Goal: Transaction & Acquisition: Obtain resource

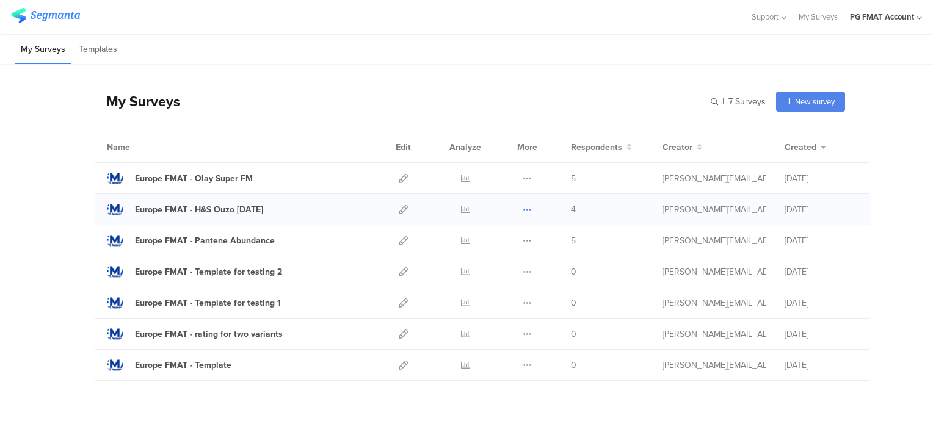
click at [523, 211] on icon at bounding box center [527, 209] width 9 height 9
click at [509, 241] on button "Duplicate" at bounding box center [503, 241] width 67 height 22
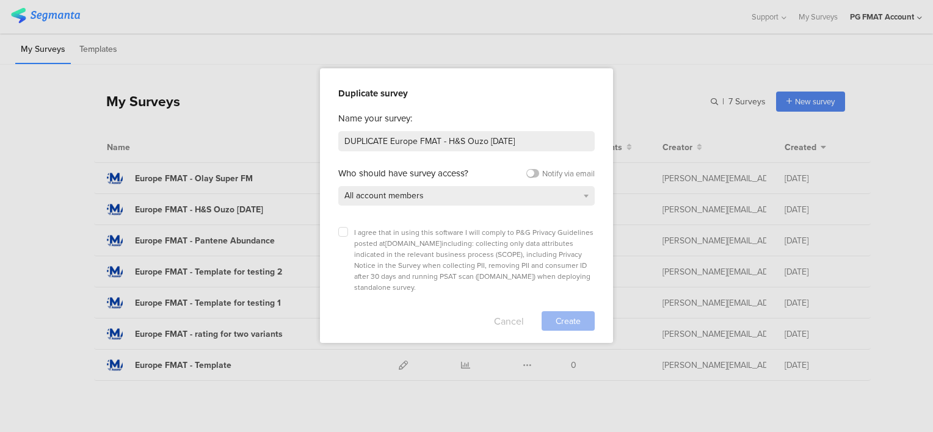
click at [497, 312] on button "Cancel" at bounding box center [509, 322] width 30 height 20
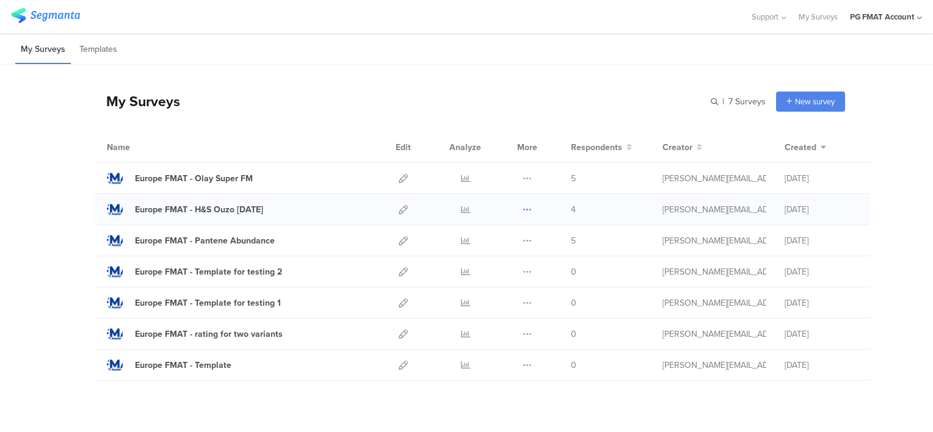
click at [523, 212] on icon at bounding box center [527, 209] width 9 height 9
click at [508, 264] on link "Export" at bounding box center [503, 263] width 67 height 22
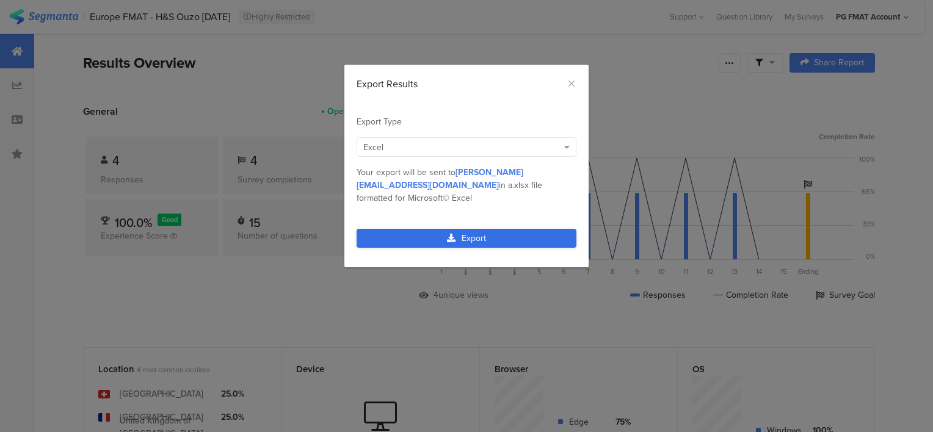
click at [477, 229] on link "Export" at bounding box center [467, 238] width 220 height 19
